Goal: Navigation & Orientation: Go to known website

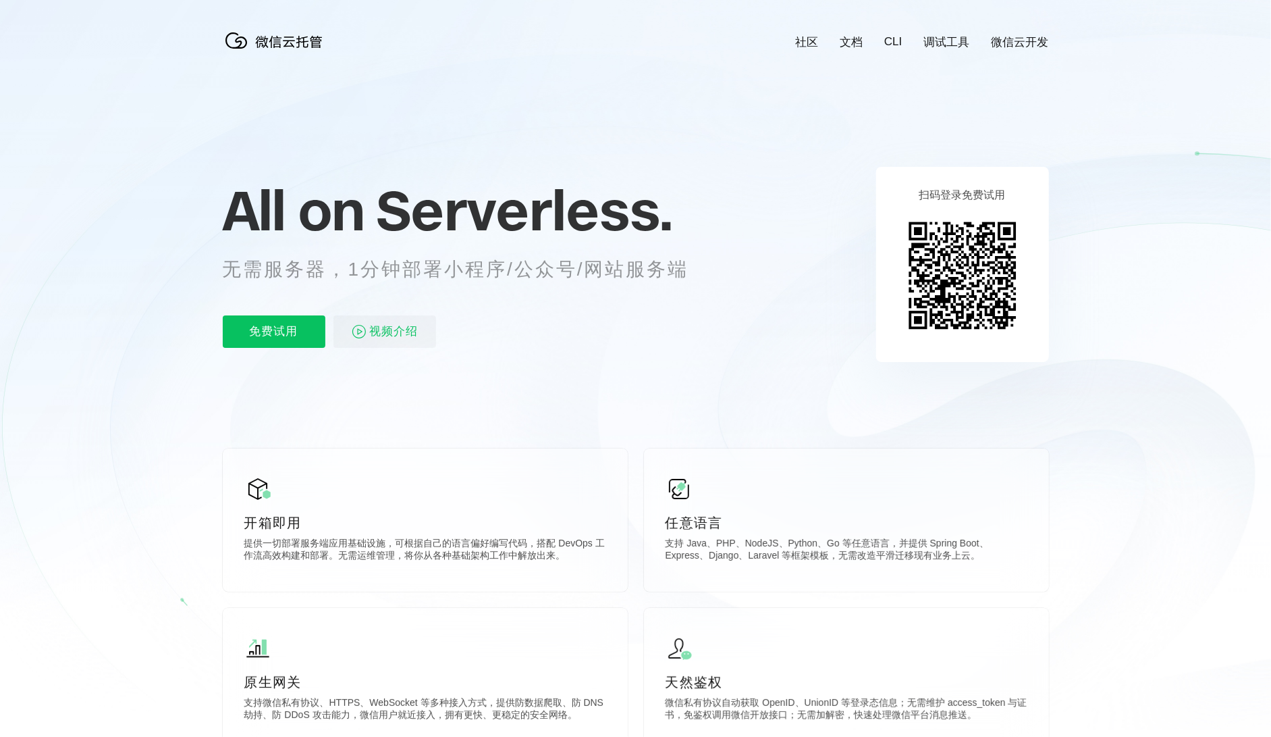
click at [677, 154] on icon at bounding box center [636, 364] width 1296 height 729
click at [669, 155] on icon at bounding box center [636, 364] width 1296 height 729
click at [682, 153] on icon at bounding box center [636, 364] width 1296 height 729
click at [683, 149] on icon at bounding box center [636, 364] width 1296 height 729
